Goal: Manage account settings

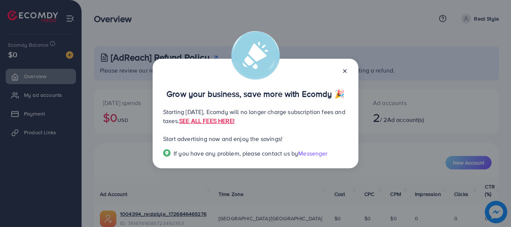
click at [343, 71] on icon at bounding box center [345, 71] width 6 height 6
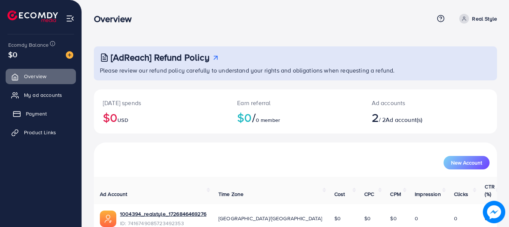
click at [34, 112] on span "Payment" at bounding box center [36, 113] width 21 height 7
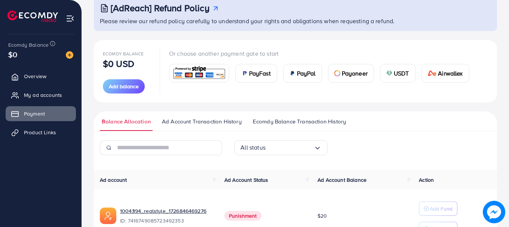
scroll to position [149, 0]
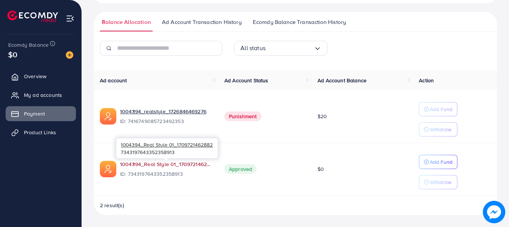
click at [158, 163] on link "1004394_Real Style 01_1709721462882" at bounding box center [166, 164] width 92 height 7
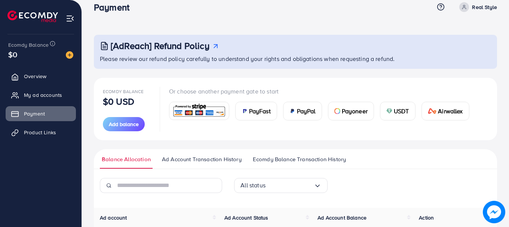
scroll to position [0, 0]
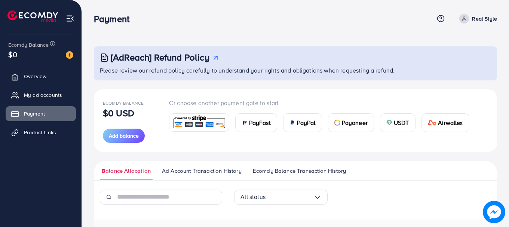
click at [475, 15] on p "Real Style" at bounding box center [484, 18] width 25 height 9
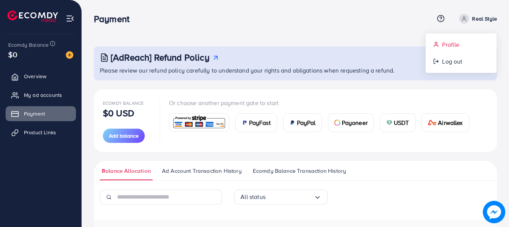
click at [457, 48] on span "Profile" at bounding box center [450, 44] width 17 height 9
select select "********"
